Goal: Information Seeking & Learning: Learn about a topic

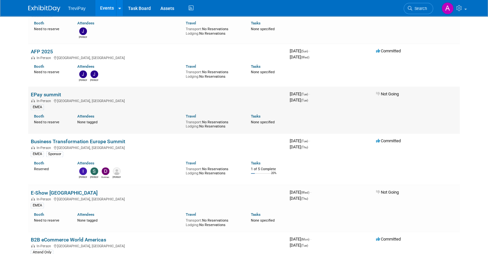
scroll to position [577, 0]
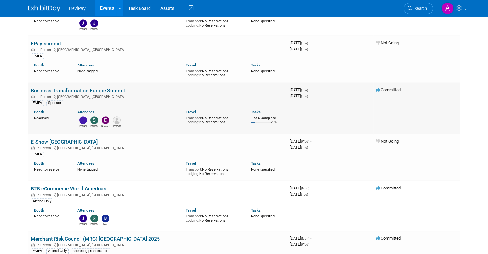
click at [106, 88] on link "Business Transformation Europe Summit" at bounding box center [78, 90] width 94 height 6
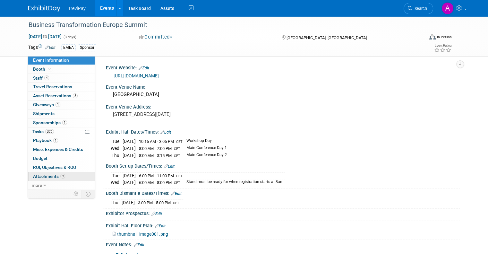
click at [50, 177] on span "Attachments 9" at bounding box center [49, 175] width 32 height 5
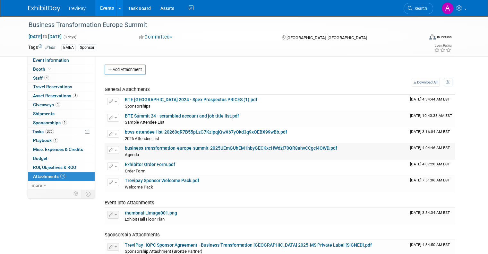
click at [188, 147] on link "business-transformation-europe-summit-2025UEmGUhEM1hbyGECKxcHWdzl70QR8ahvCCgcl4…" at bounding box center [231, 147] width 212 height 5
click at [180, 114] on link "BTE Summit 24 - scrambled account and job title list.pdf" at bounding box center [182, 115] width 114 height 5
click at [37, 11] on img at bounding box center [44, 8] width 32 height 6
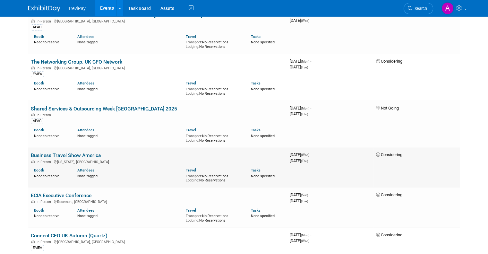
scroll to position [256, 0]
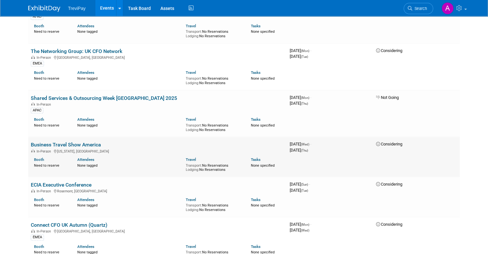
click at [81, 143] on link "Business Travel Show America" at bounding box center [66, 144] width 70 height 6
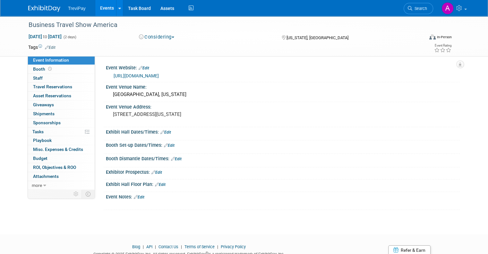
click at [159, 76] on link "https://www.businesstravelshowamerica.com/" at bounding box center [135, 75] width 45 height 5
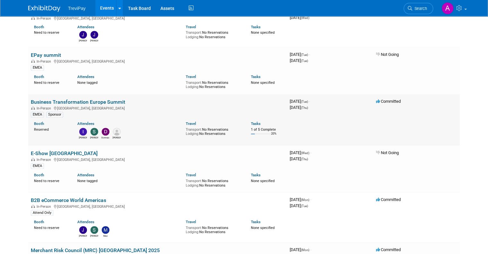
scroll to position [577, 0]
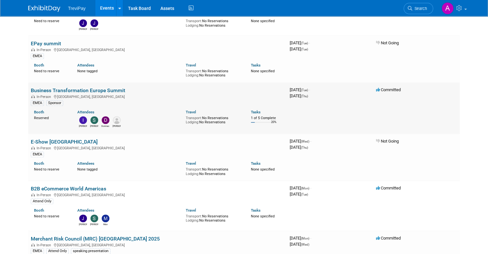
click at [115, 88] on link "Business Transformation Europe Summit" at bounding box center [78, 90] width 94 height 6
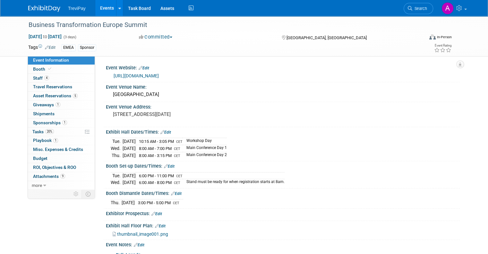
click at [159, 77] on link "[URL][DOMAIN_NAME]" at bounding box center [135, 75] width 45 height 5
